Goal: Task Accomplishment & Management: Complete application form

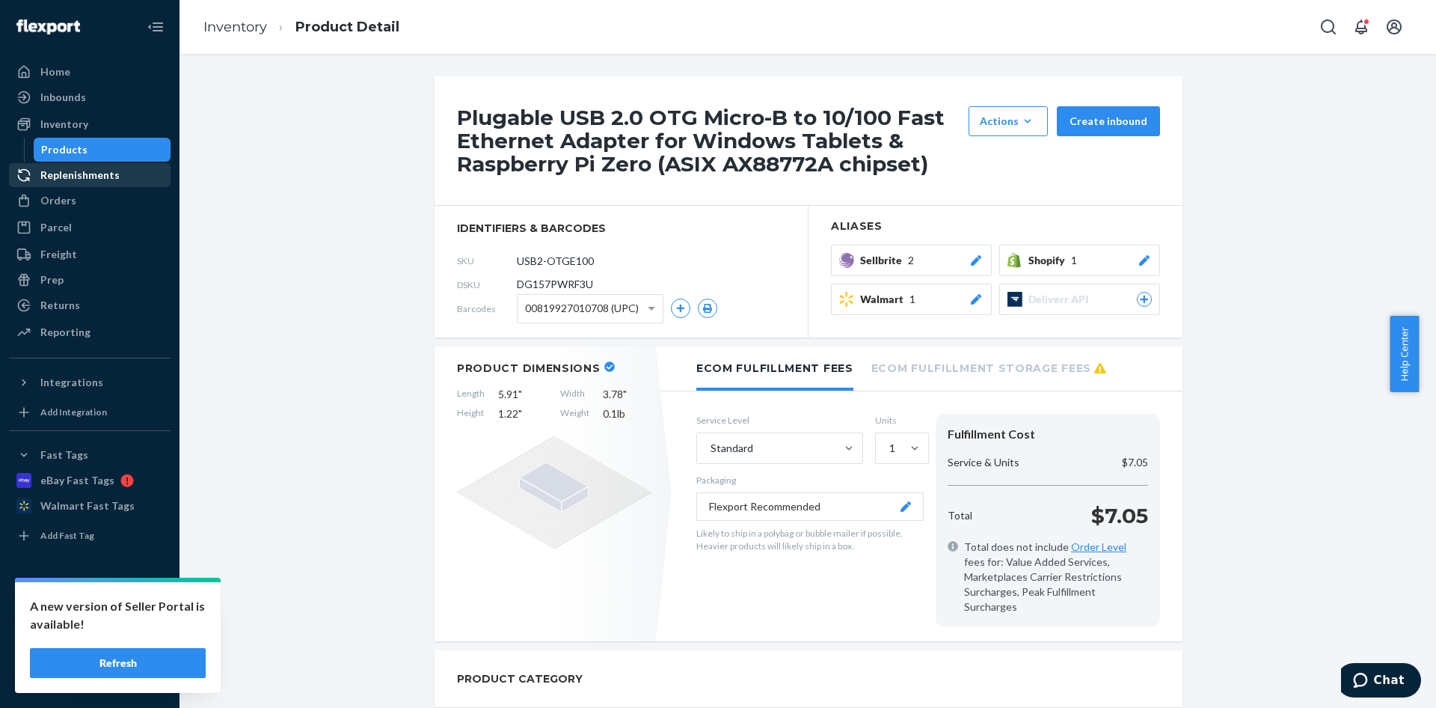
scroll to position [451, 0]
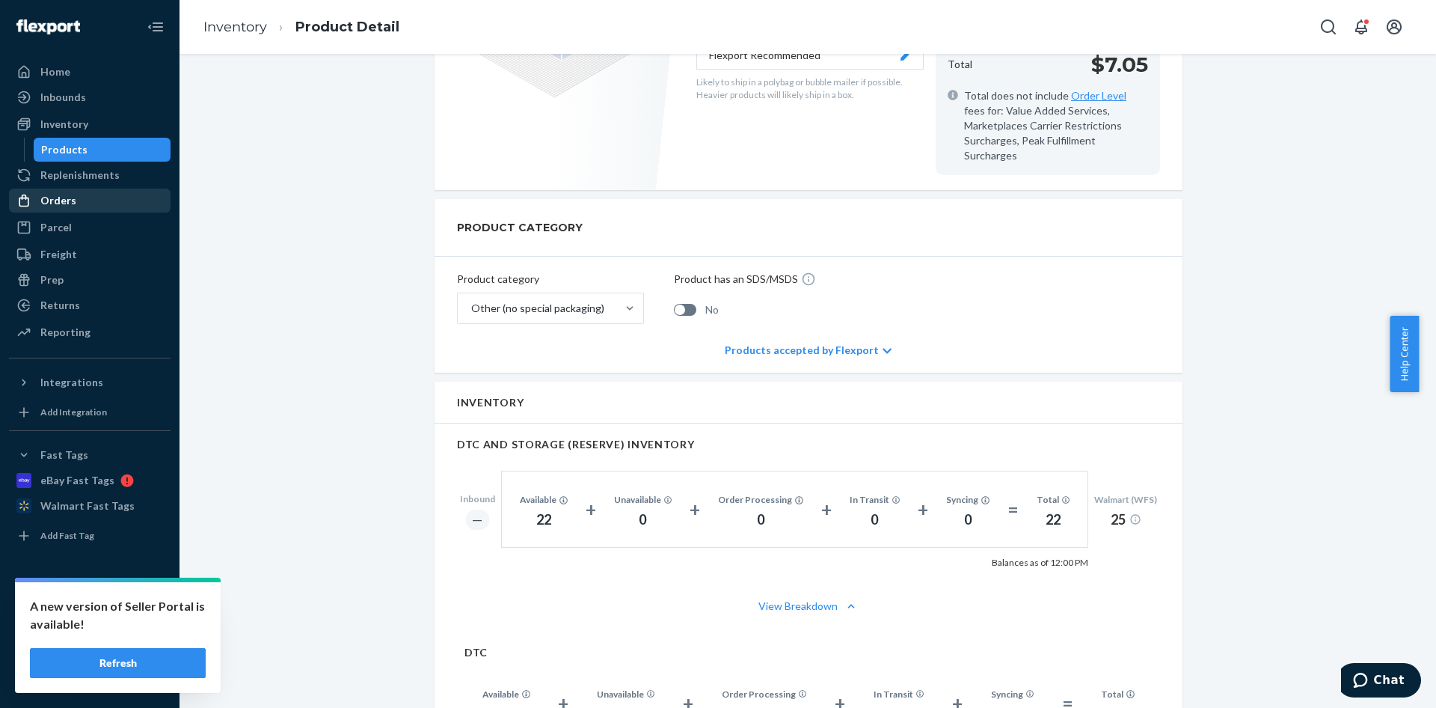
click at [86, 194] on div "Orders" at bounding box center [89, 200] width 159 height 21
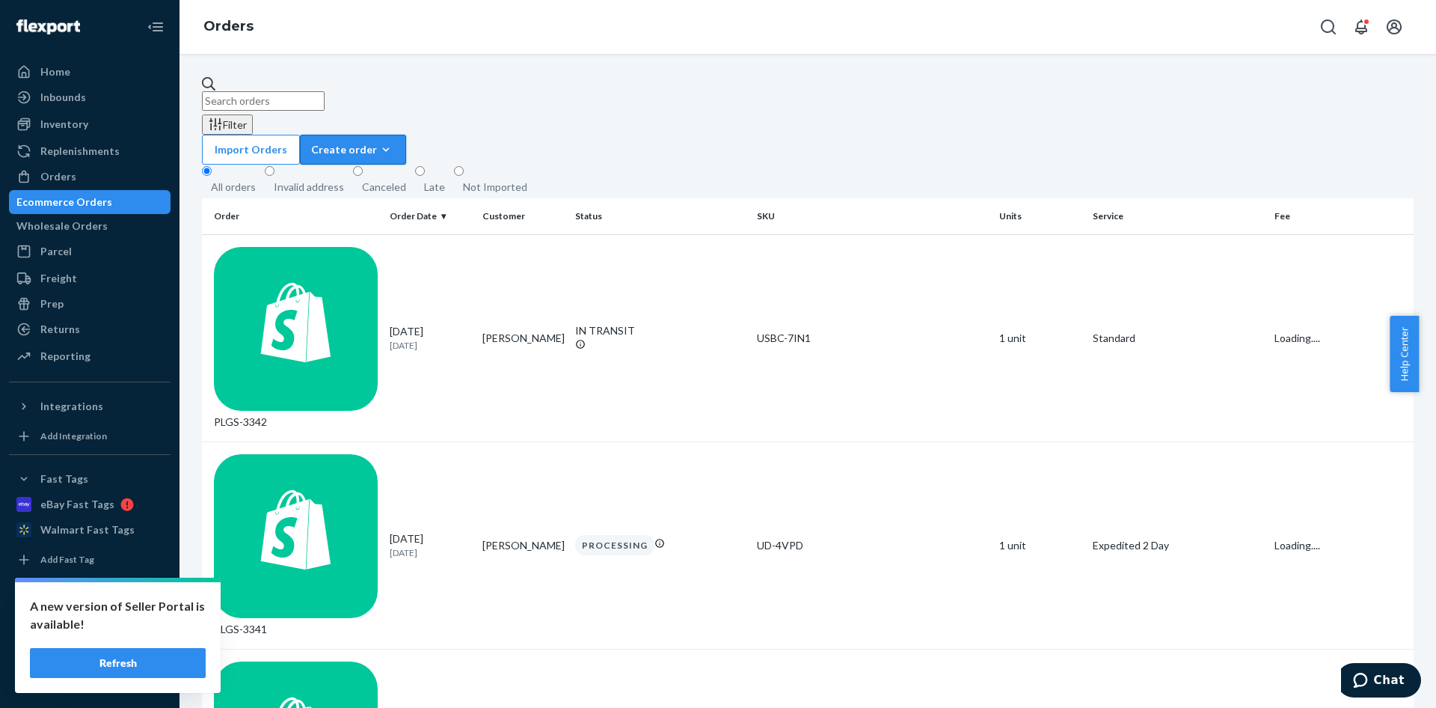
click at [395, 142] on div "Create order" at bounding box center [353, 149] width 84 height 15
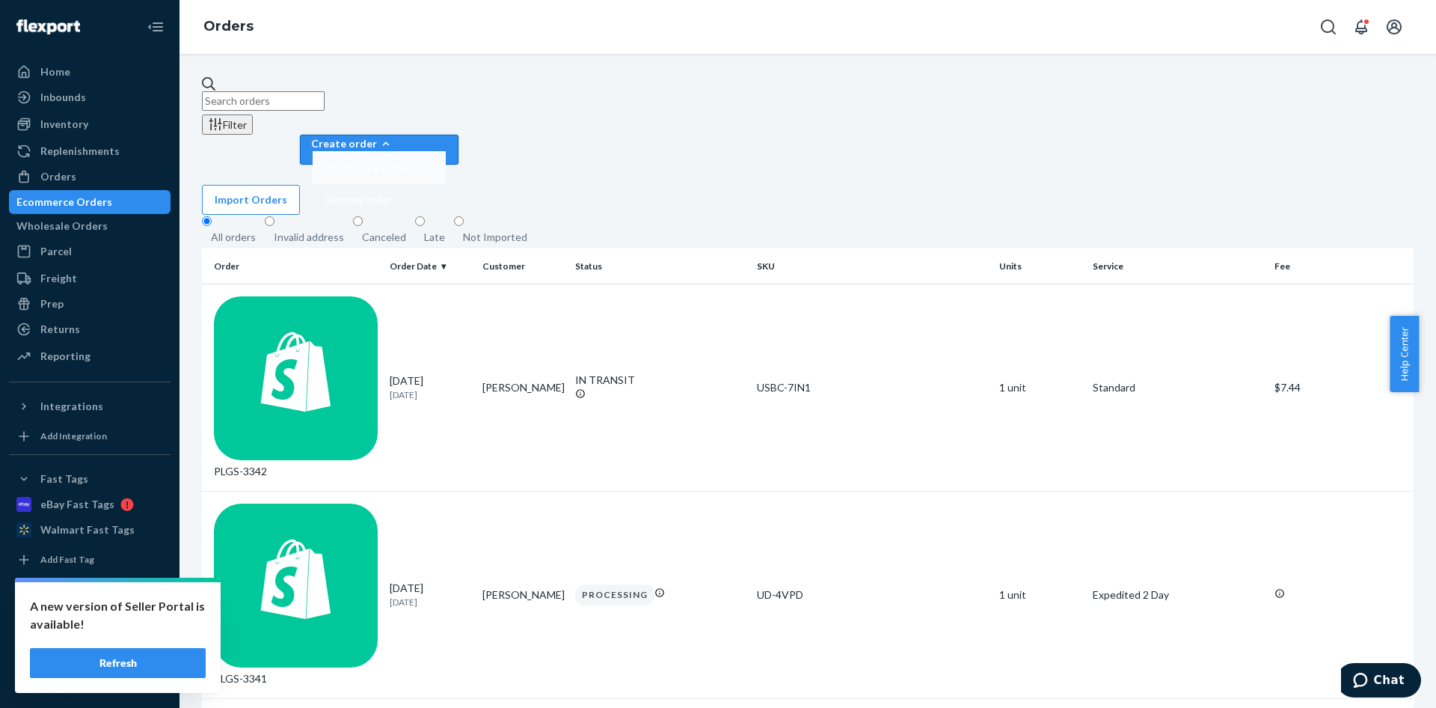
click at [407, 162] on span "Ecommerce order" at bounding box center [366, 167] width 82 height 10
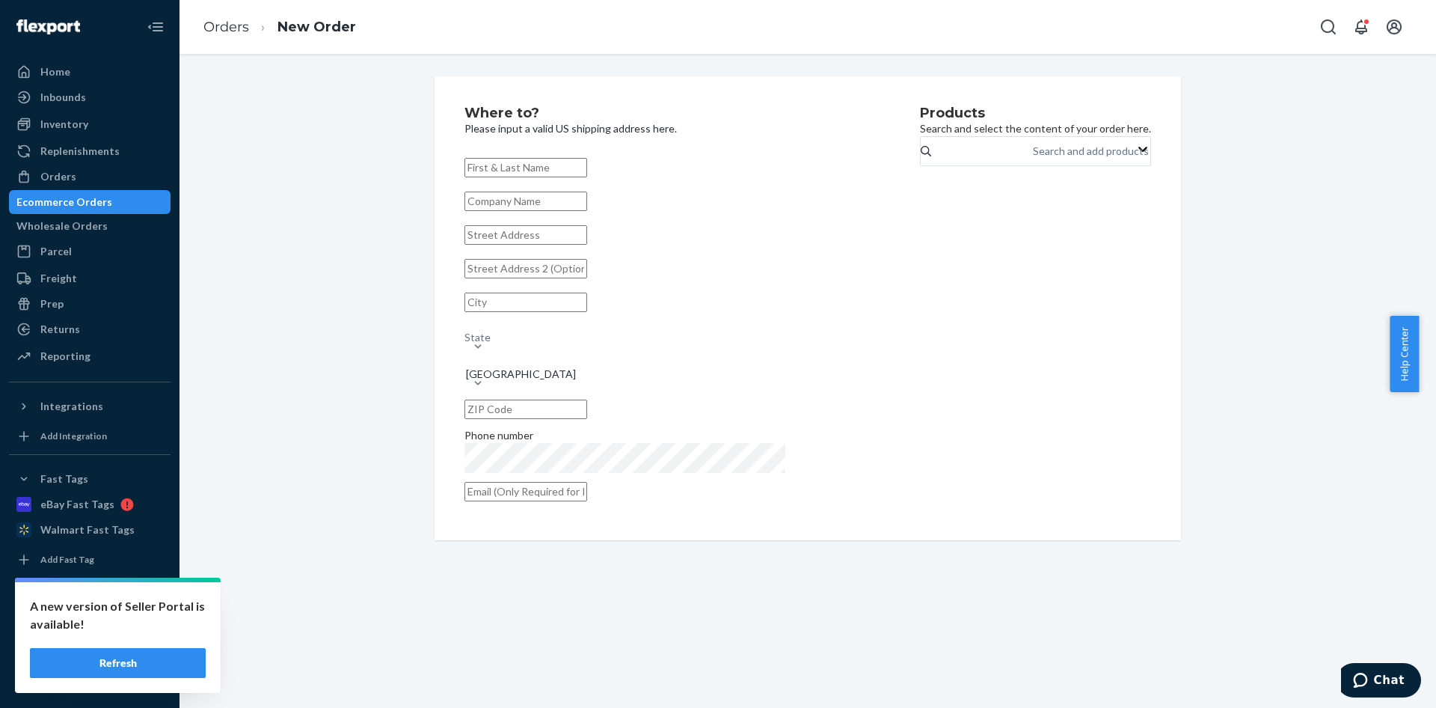
click at [534, 167] on input "text" at bounding box center [525, 167] width 123 height 19
type input "TD SYNNEX CORPORATION"
click at [494, 202] on input "PO" at bounding box center [525, 200] width 123 height 19
type input "PO"
